Goal: Task Accomplishment & Management: Use online tool/utility

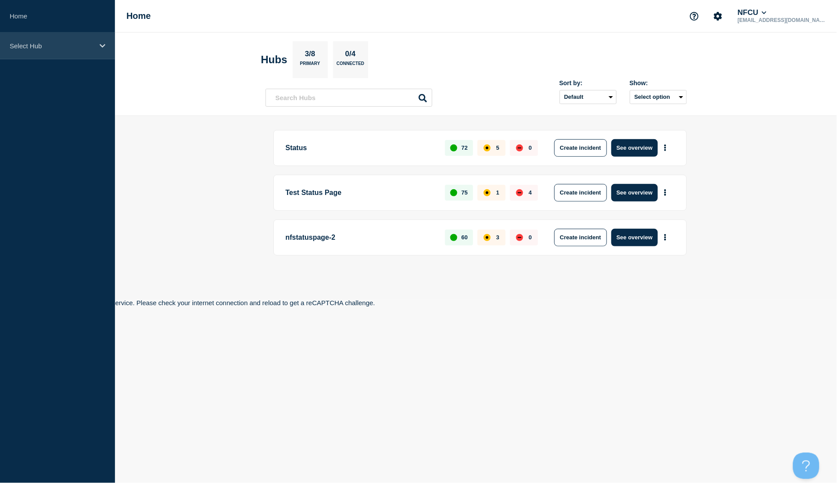
click at [61, 51] on div "Select Hub" at bounding box center [57, 45] width 115 height 27
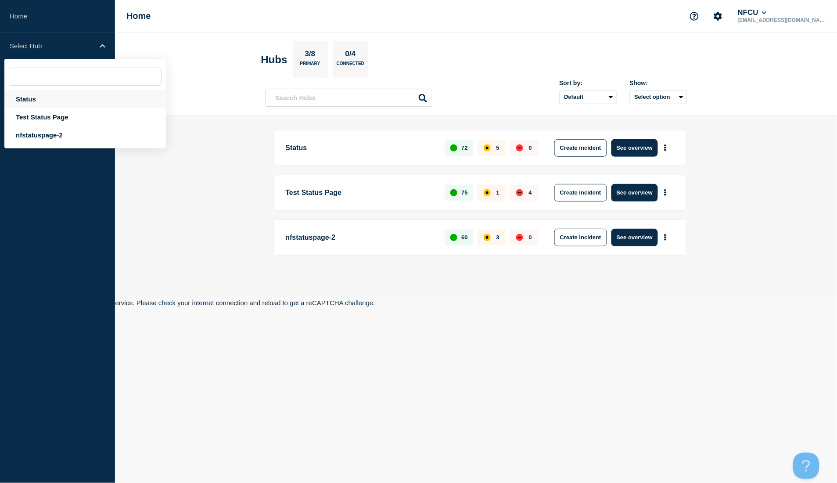
click at [49, 97] on div "Status" at bounding box center [85, 99] width 162 height 18
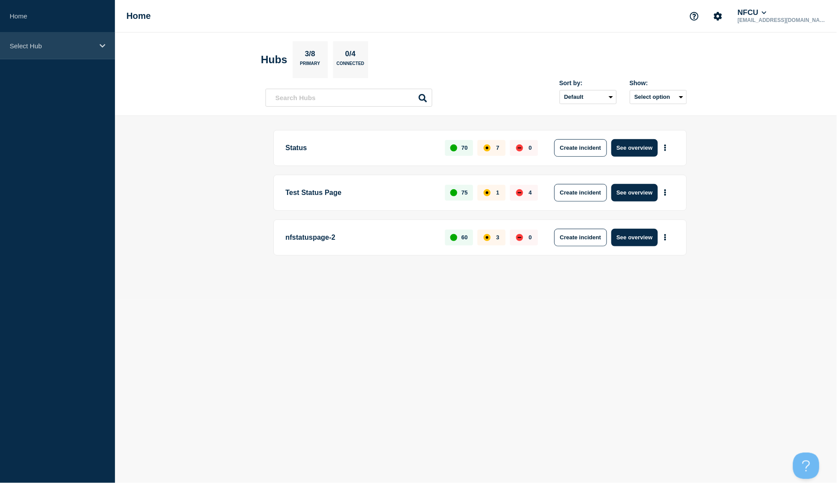
drag, startPoint x: 79, startPoint y: 59, endPoint x: 78, endPoint y: 54, distance: 5.9
click at [78, 56] on aside "Home Select Hub" at bounding box center [57, 241] width 115 height 483
click at [77, 54] on div "Select Hub" at bounding box center [57, 45] width 115 height 27
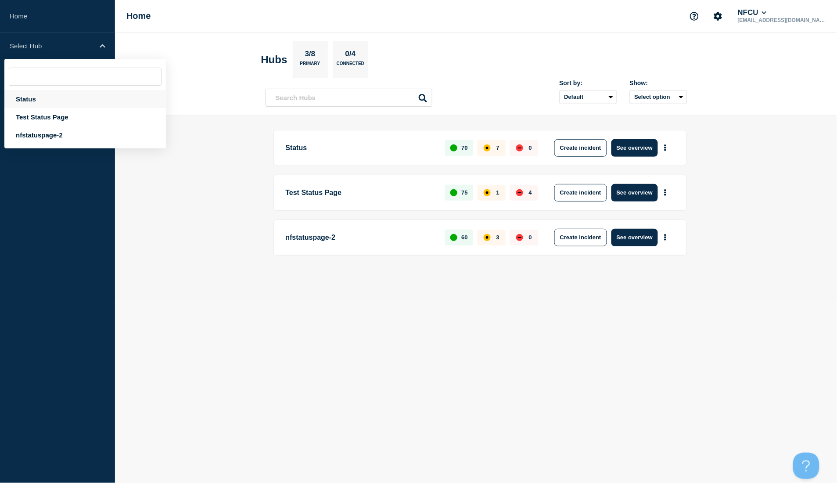
click at [47, 100] on div "Status" at bounding box center [85, 99] width 162 height 18
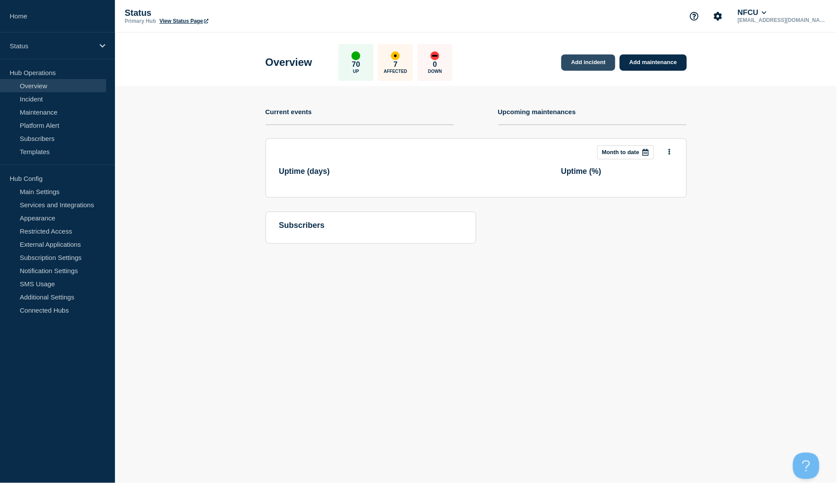
click at [583, 64] on link "Add incident" at bounding box center [589, 62] width 54 height 16
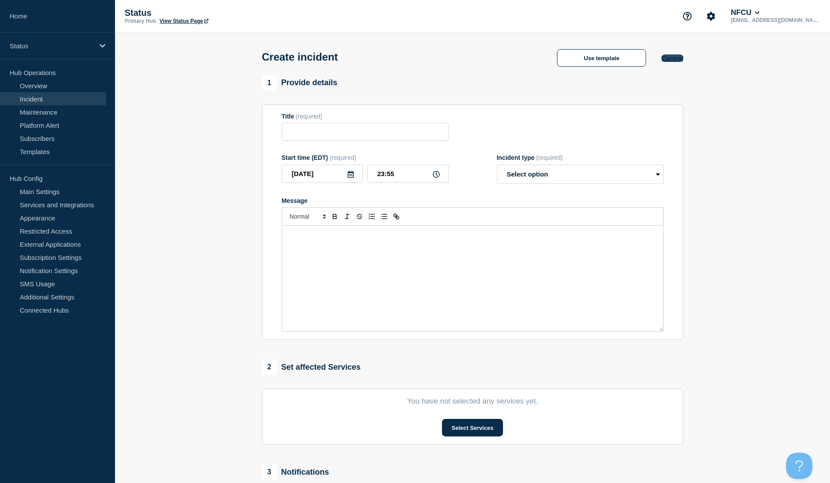
click at [678, 56] on button "Cancel" at bounding box center [673, 57] width 22 height 7
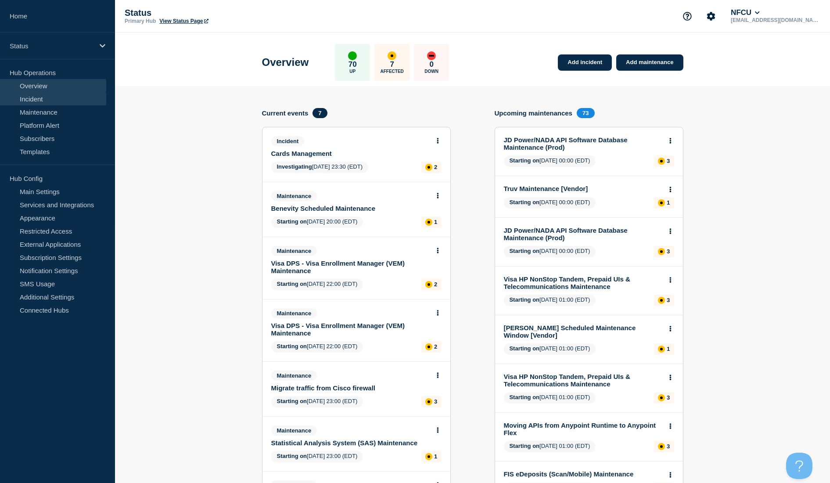
click at [60, 97] on link "Incident" at bounding box center [53, 98] width 106 height 13
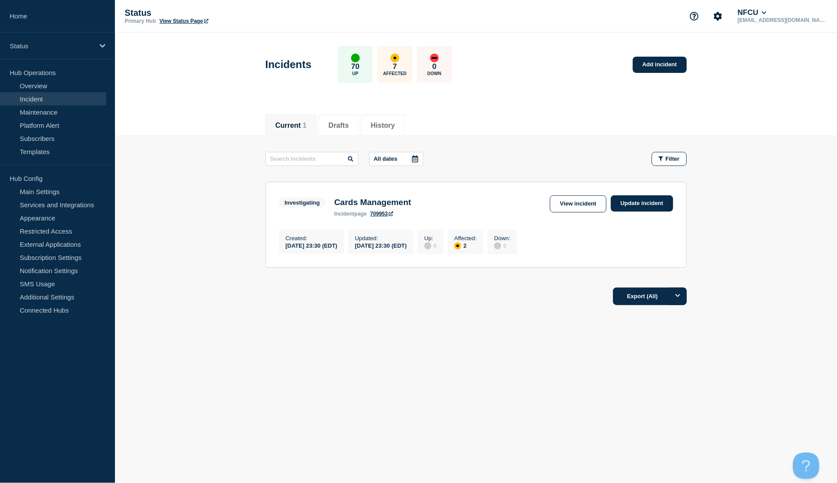
click at [634, 240] on div "Created : 2025-09-06 23:30 (EDT) Updated : 2025-09-06 23:30 (EDT) Up : 0 Affect…" at bounding box center [476, 241] width 394 height 26
click at [631, 206] on link "Update incident" at bounding box center [642, 203] width 62 height 16
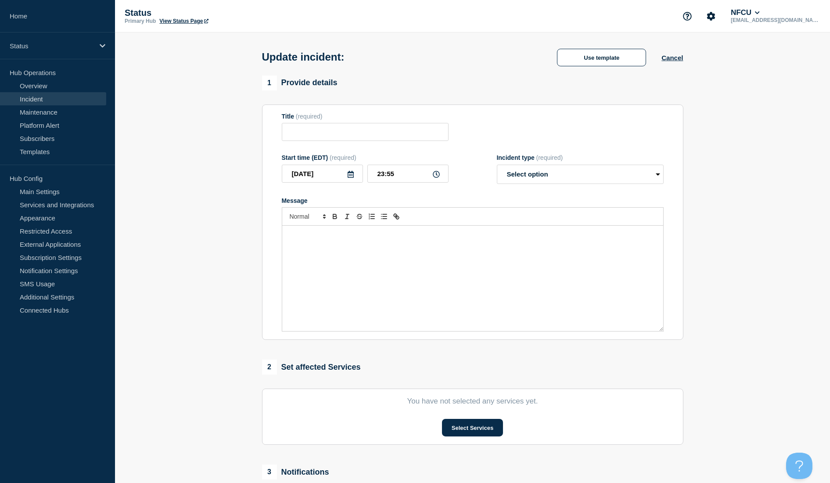
type input "Cards Management"
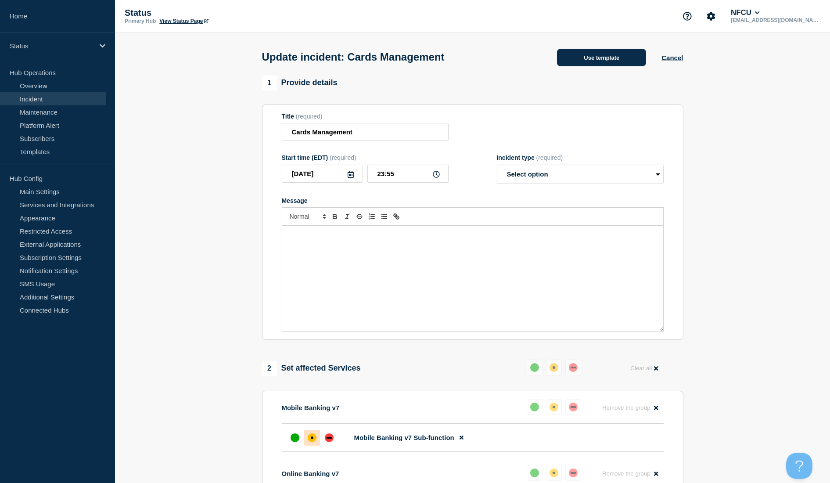
click at [590, 60] on button "Use template" at bounding box center [601, 58] width 89 height 18
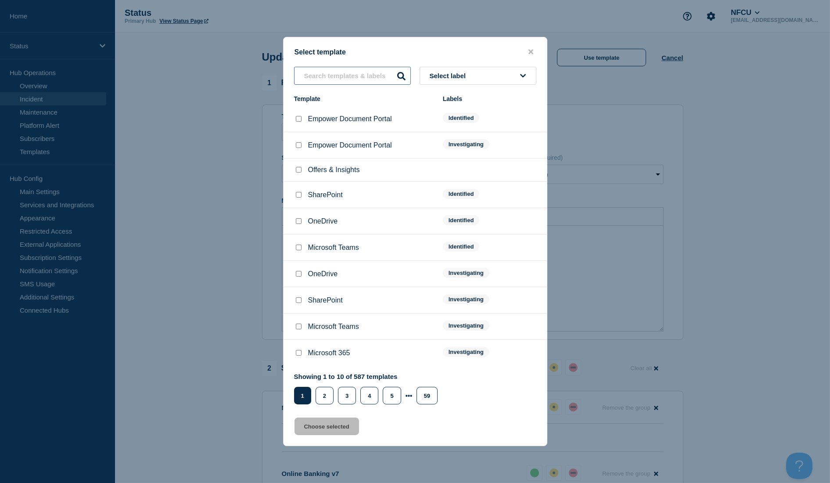
click at [352, 76] on input "text" at bounding box center [352, 76] width 117 height 18
type input "i"
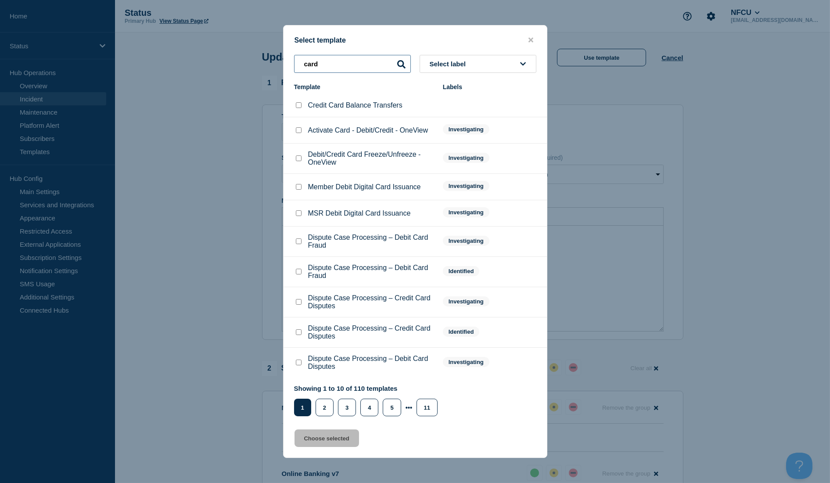
click at [329, 69] on input "card" at bounding box center [352, 64] width 117 height 18
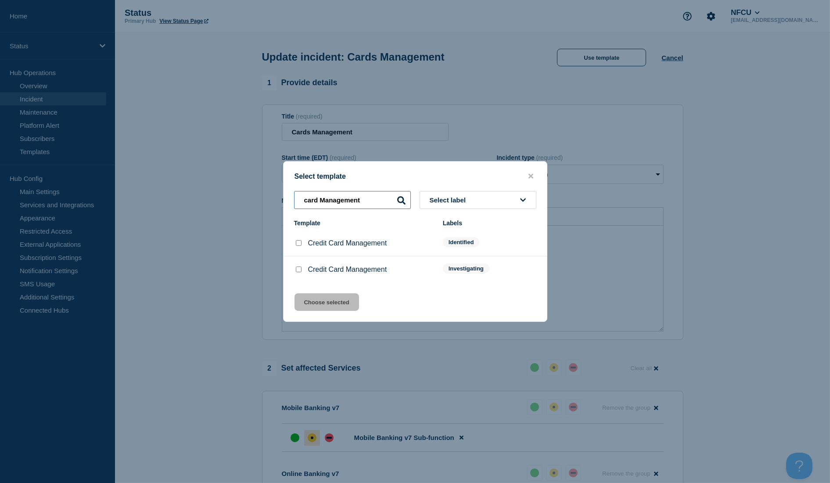
type input "card Management"
click at [299, 245] on input "Credit Card Management checkbox" at bounding box center [299, 243] width 6 height 6
checkbox input "true"
click at [348, 304] on button "Choose selected" at bounding box center [327, 302] width 65 height 18
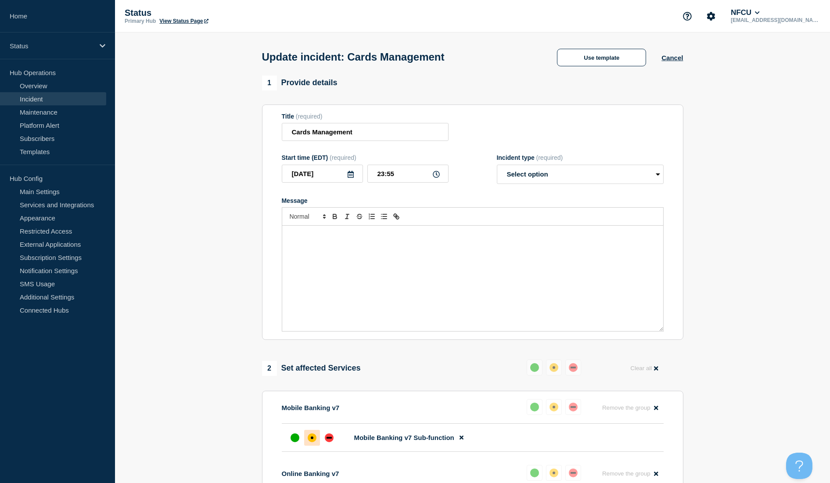
select select "identified"
click at [36, 99] on link "Incident" at bounding box center [53, 98] width 106 height 13
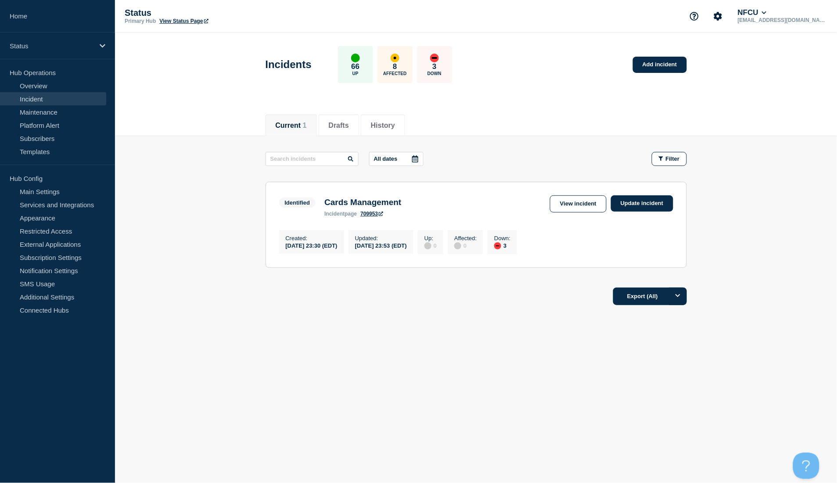
click at [43, 97] on link "Incident" at bounding box center [53, 98] width 106 height 13
click at [33, 98] on link "Incident" at bounding box center [53, 98] width 106 height 13
click at [357, 314] on footer "Export (All)" at bounding box center [476, 300] width 722 height 38
click at [42, 97] on link "Incident" at bounding box center [53, 98] width 106 height 13
click at [34, 86] on link "Overview" at bounding box center [53, 85] width 106 height 13
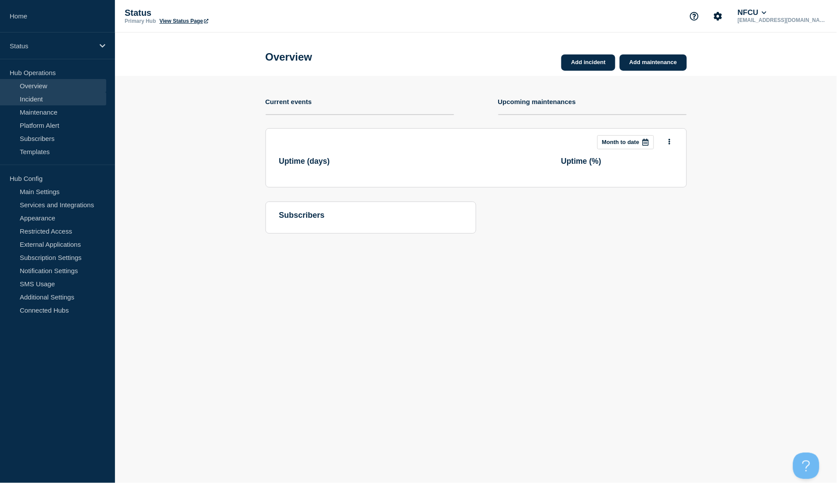
click at [36, 98] on link "Incident" at bounding box center [53, 98] width 106 height 13
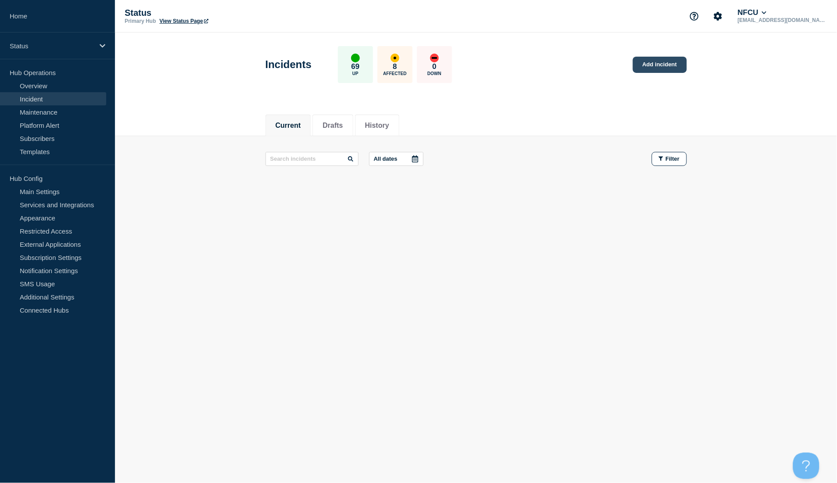
click at [650, 65] on link "Add incident" at bounding box center [660, 65] width 54 height 16
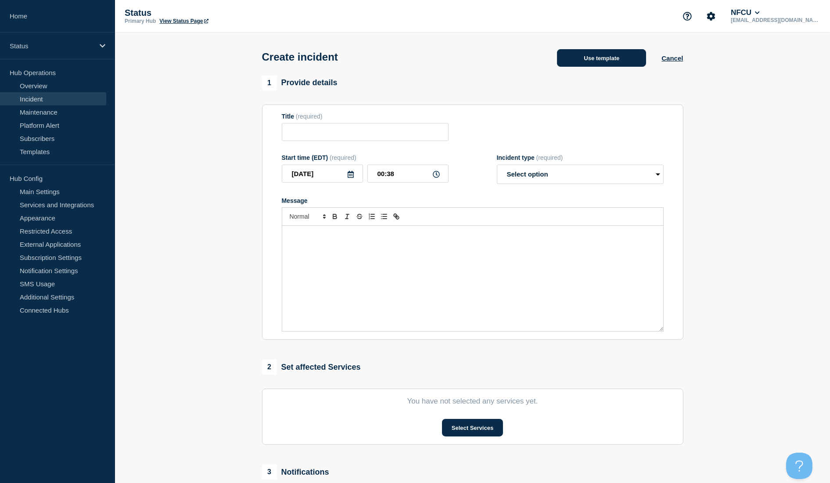
click at [602, 54] on button "Use template" at bounding box center [601, 58] width 89 height 18
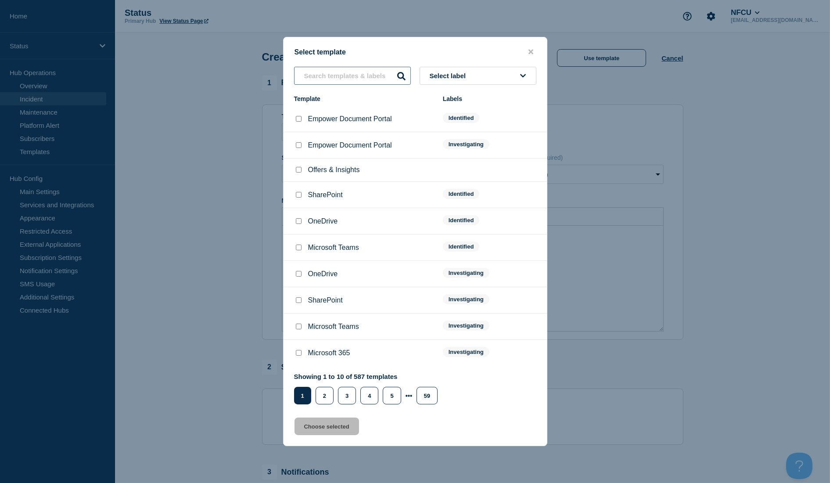
click at [338, 80] on input "text" at bounding box center [352, 76] width 117 height 18
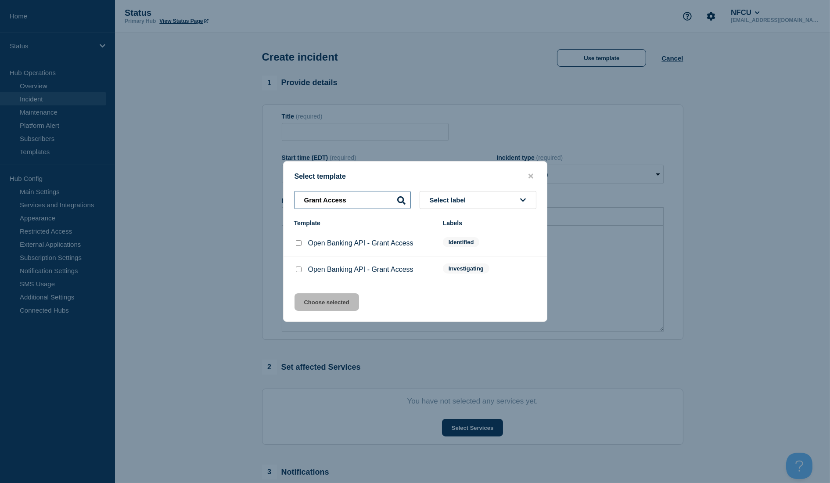
type input "Grant Access"
click at [299, 269] on input "Open Banking API - Grant Access checkbox" at bounding box center [299, 269] width 6 height 6
checkbox input "true"
click at [334, 304] on button "Choose selected" at bounding box center [327, 302] width 65 height 18
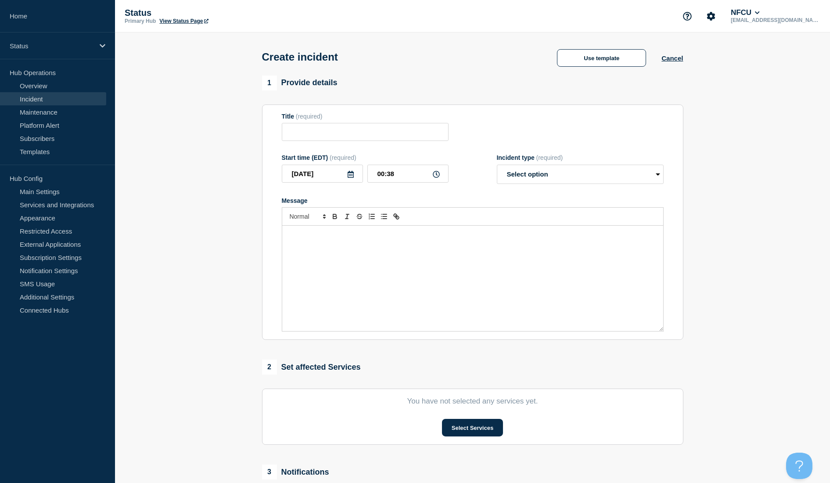
type input "Open Banking API - Grant Access"
select select "investigating"
radio input "false"
radio input "true"
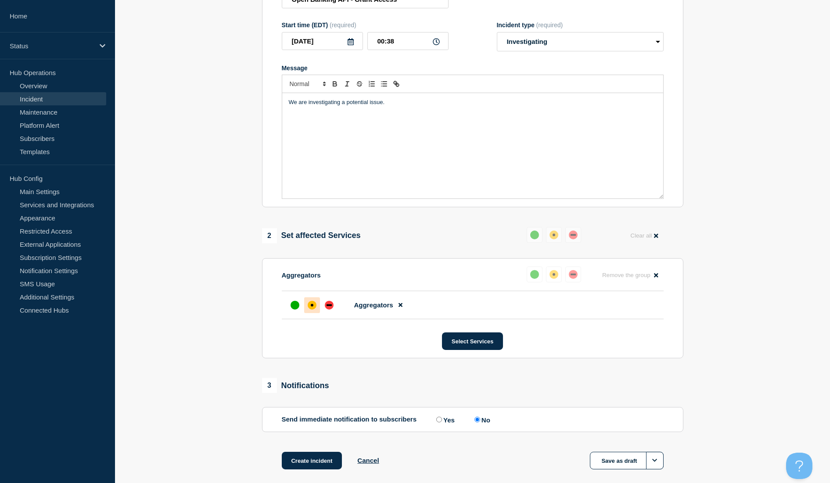
scroll to position [179, 0]
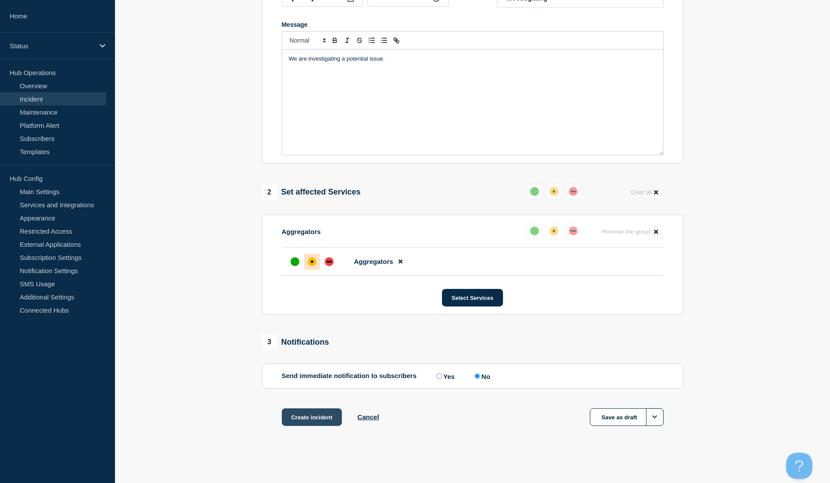
click at [313, 417] on button "Create incident" at bounding box center [312, 417] width 61 height 18
